Goal: Task Accomplishment & Management: Manage account settings

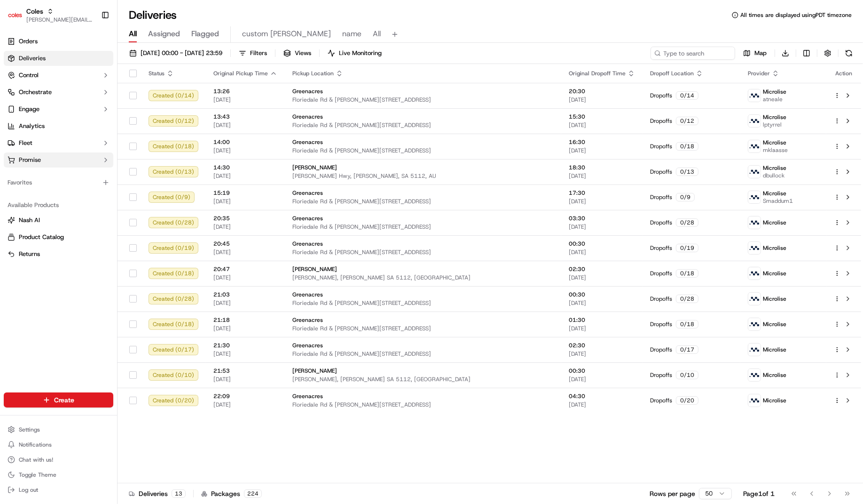
click at [52, 156] on button "Promise" at bounding box center [59, 159] width 110 height 15
click at [71, 172] on link "Delivery Windows" at bounding box center [58, 174] width 87 height 13
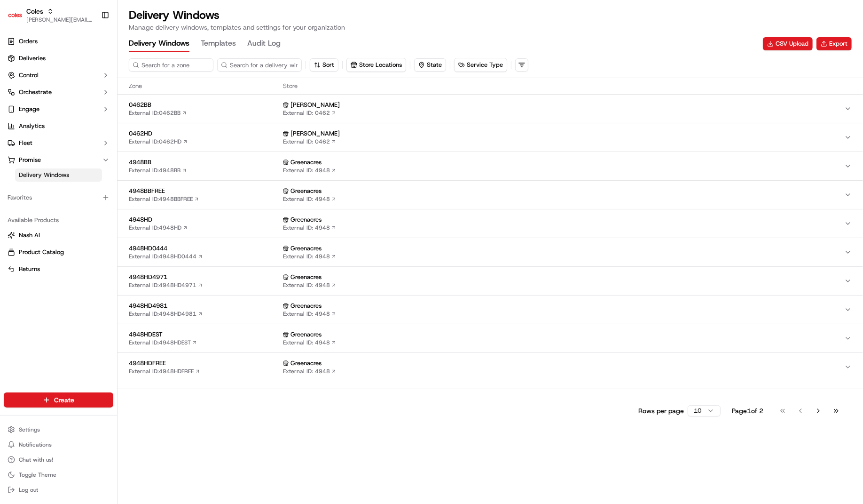
click at [211, 141] on div "0462HD External ID: 0462HD" at bounding box center [204, 137] width 150 height 16
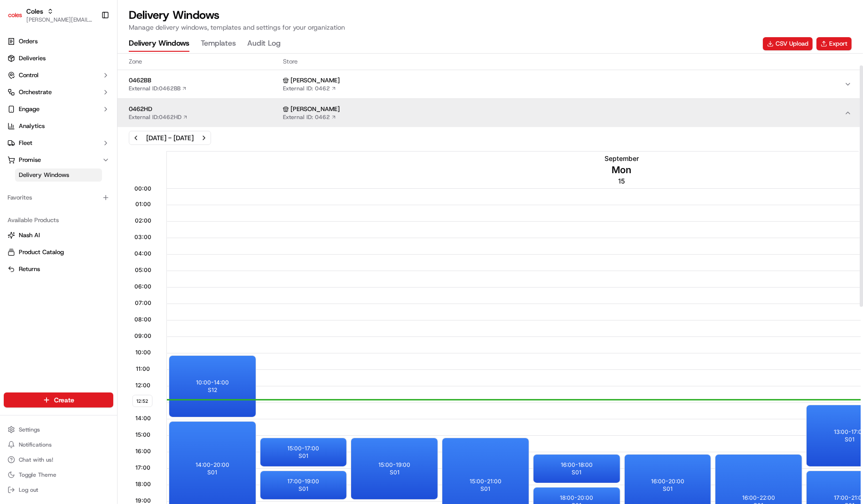
scroll to position [21, 0]
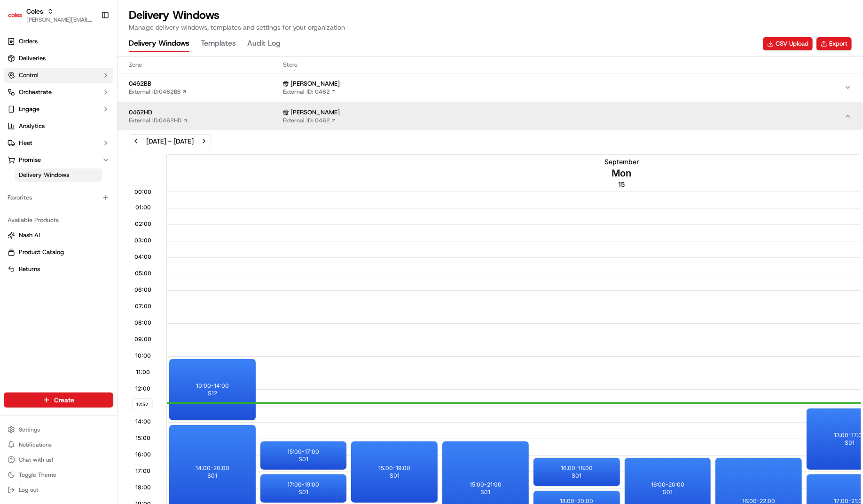
click at [57, 75] on button "Control" at bounding box center [59, 75] width 110 height 15
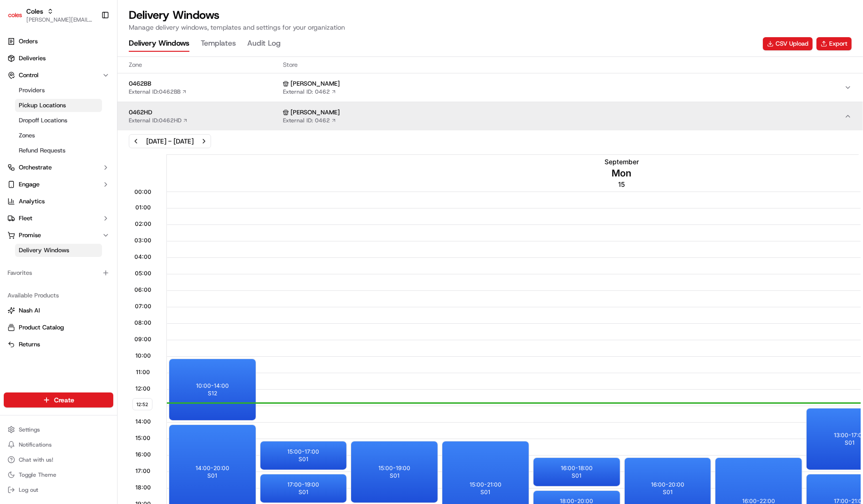
click at [75, 104] on link "Pickup Locations" at bounding box center [58, 105] width 87 height 13
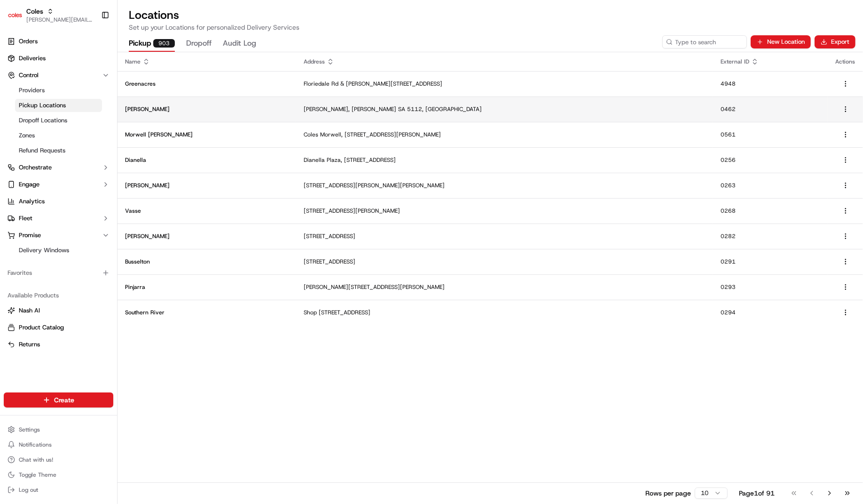
click at [211, 101] on td "Elizabeth" at bounding box center [207, 108] width 179 height 25
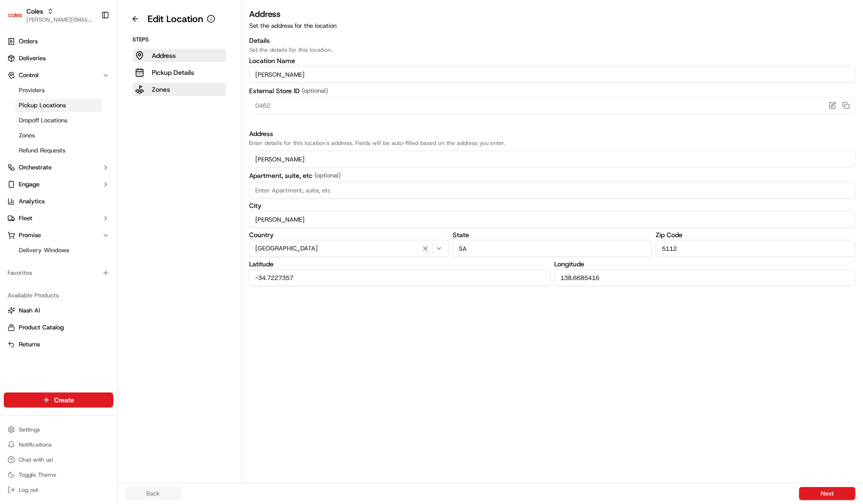
click at [158, 90] on p "Zones" at bounding box center [161, 89] width 18 height 9
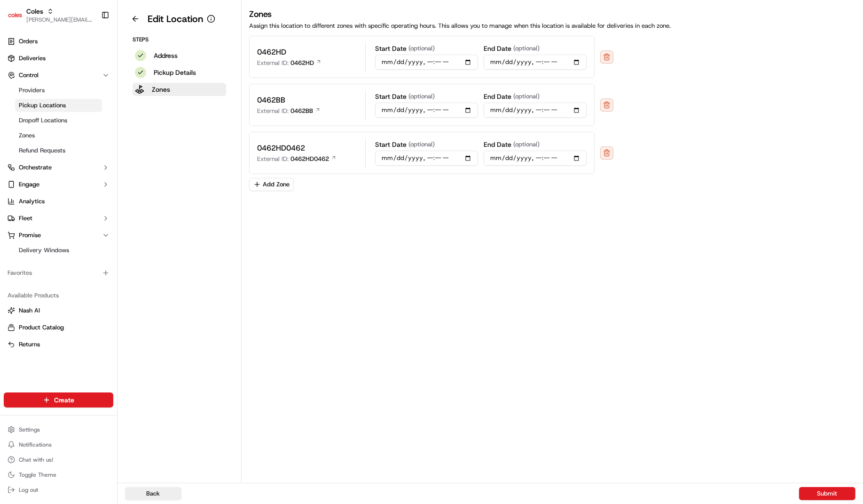
click at [345, 54] on div "0462HD External ID: 0462HD" at bounding box center [306, 57] width 99 height 21
click at [308, 61] on p "0462HD" at bounding box center [303, 63] width 24 height 8
